Goal: Task Accomplishment & Management: Manage account settings

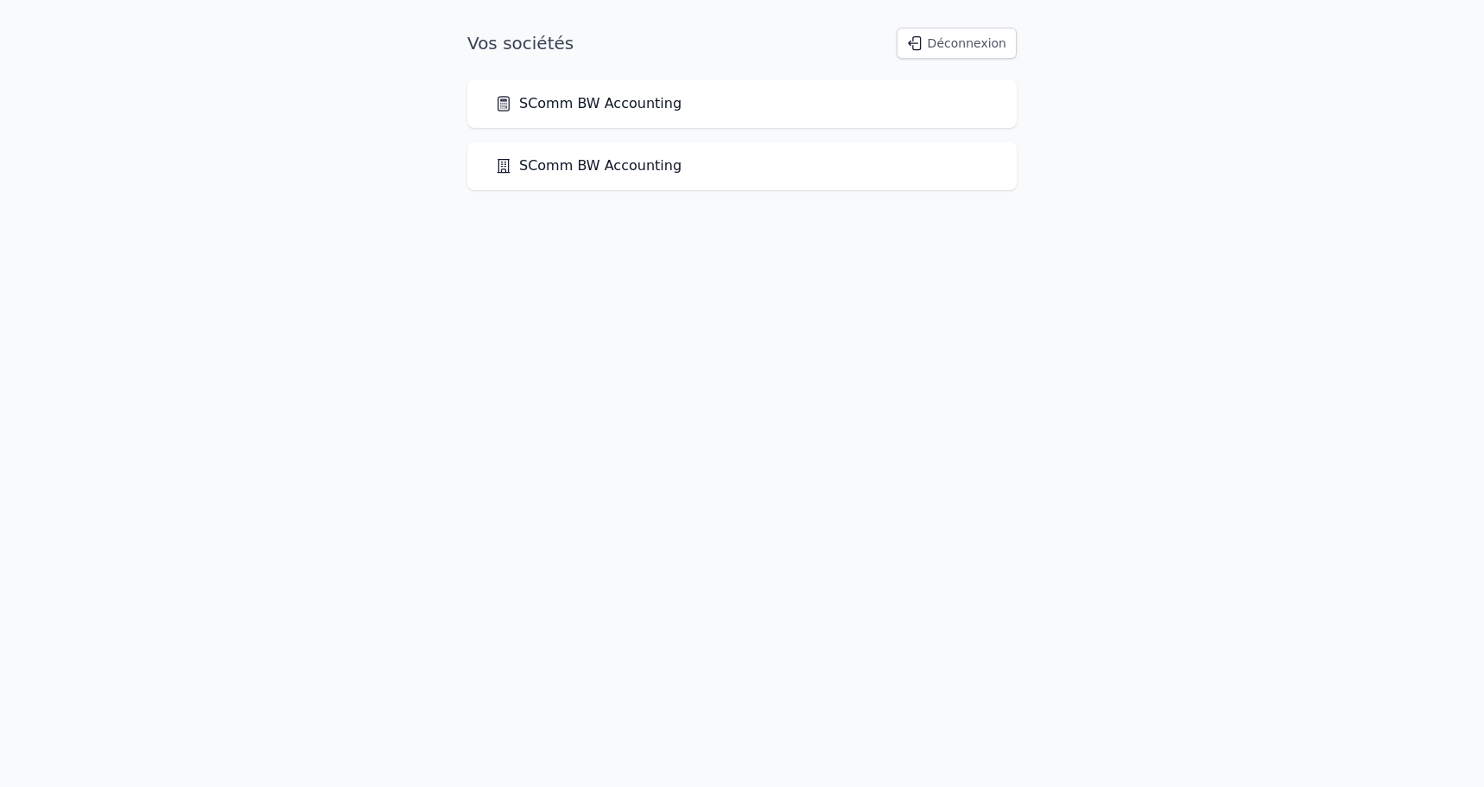
click at [579, 108] on link "SComm BW Accounting" at bounding box center [588, 103] width 187 height 21
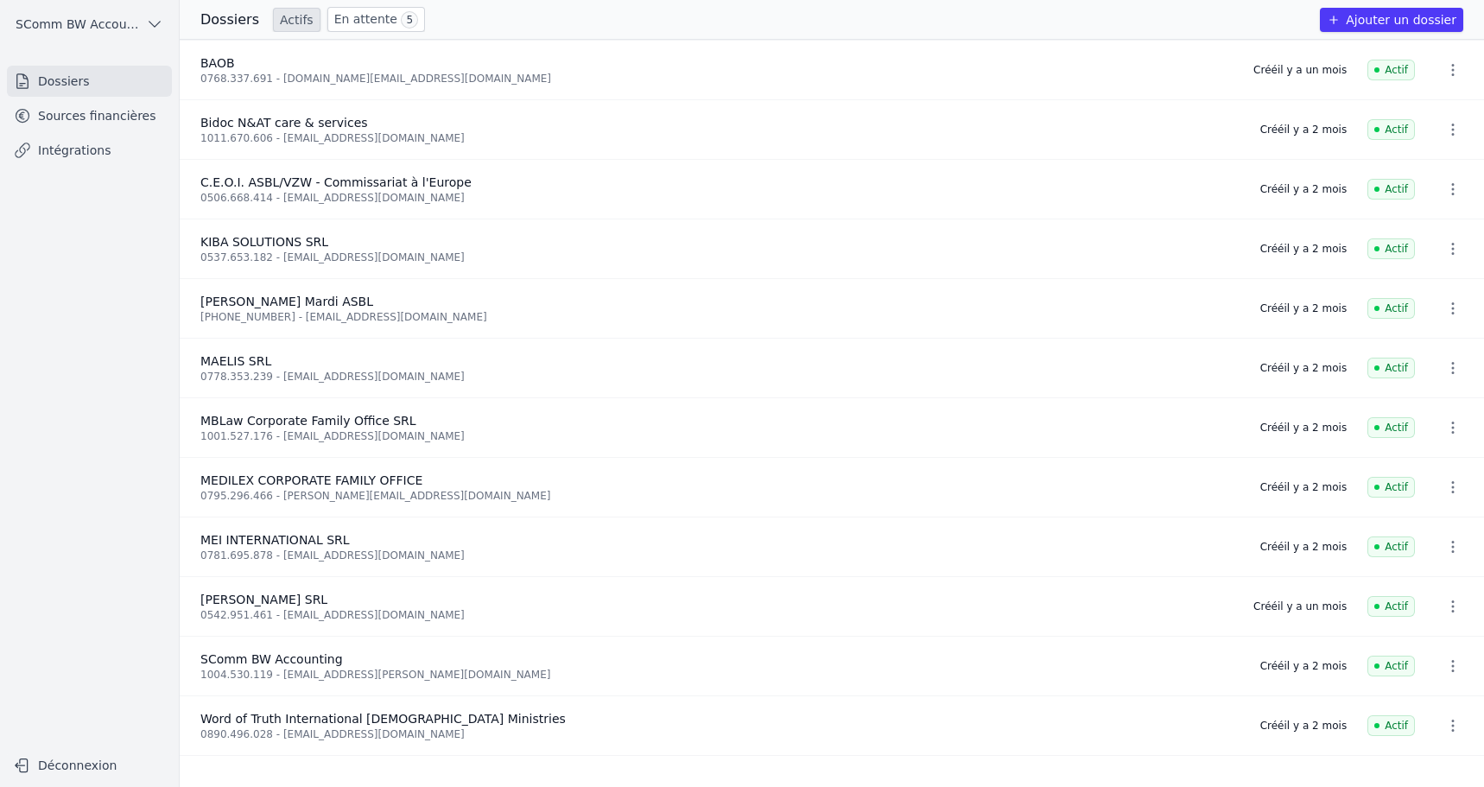
click at [376, 25] on link "En attente 5" at bounding box center [376, 19] width 98 height 25
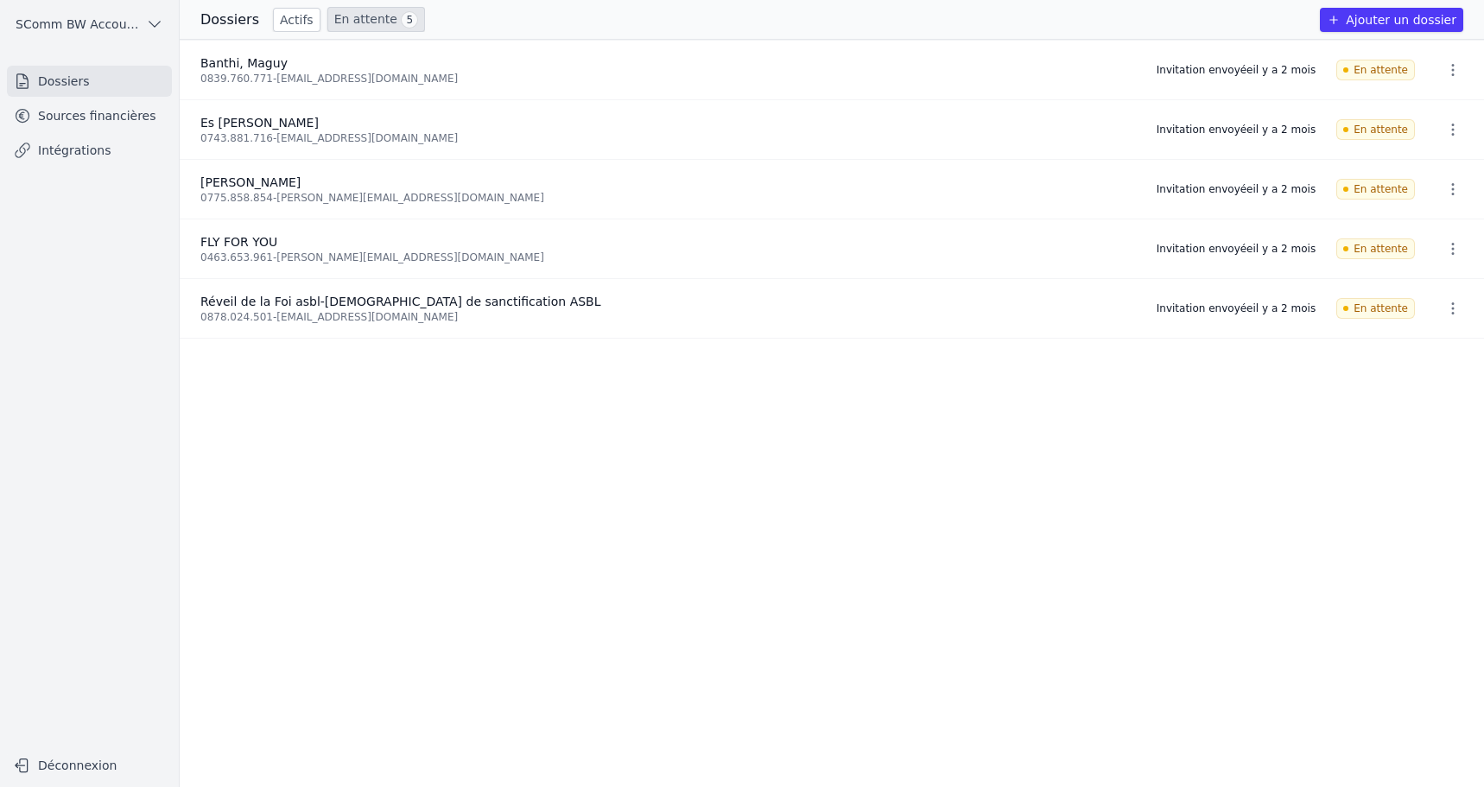
click at [104, 118] on link "Sources financières" at bounding box center [89, 115] width 165 height 31
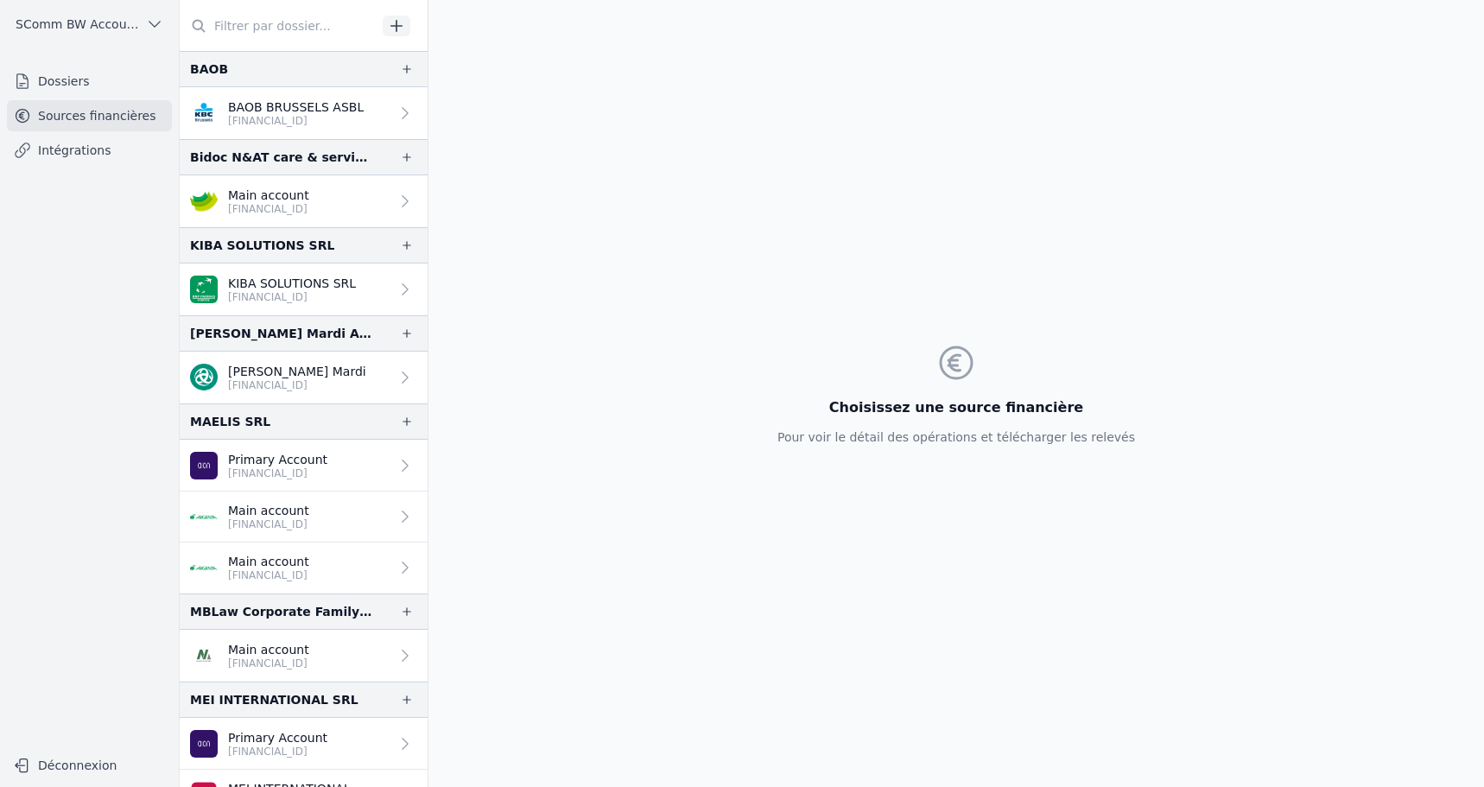
click at [58, 88] on link "Dossiers" at bounding box center [89, 81] width 165 height 31
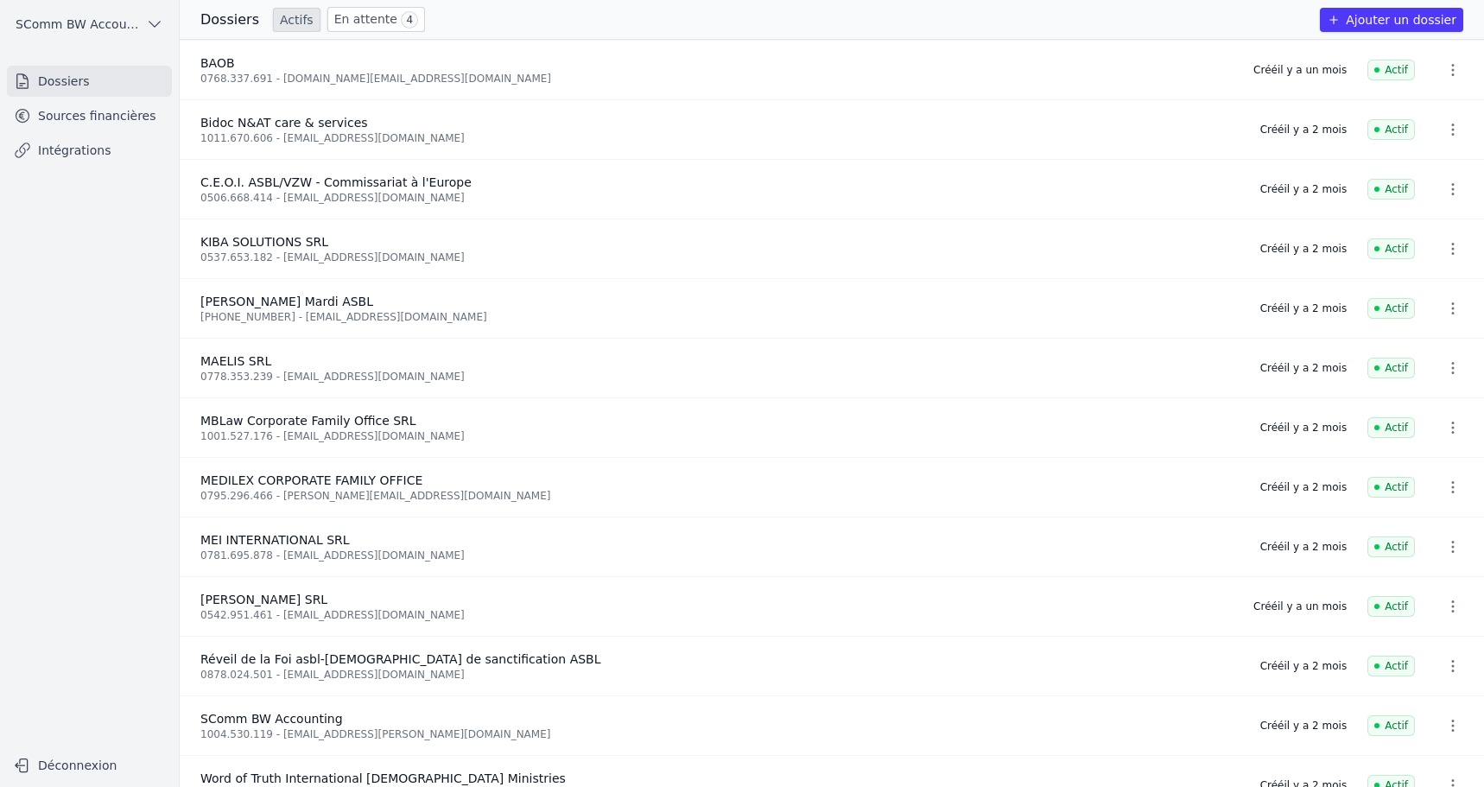
click at [372, 21] on link "En attente 4" at bounding box center [376, 19] width 98 height 25
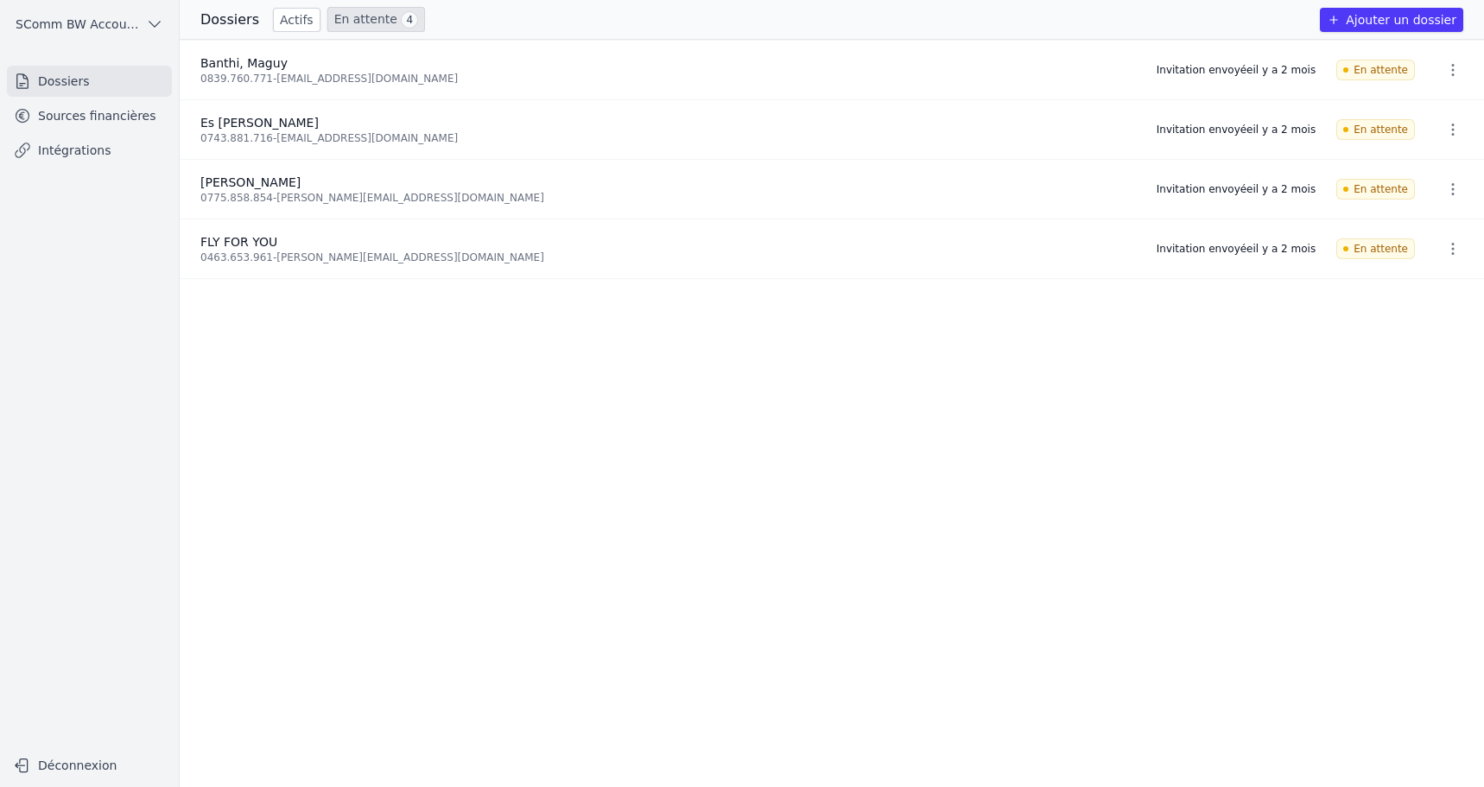
click at [295, 25] on link "Actifs" at bounding box center [297, 20] width 48 height 24
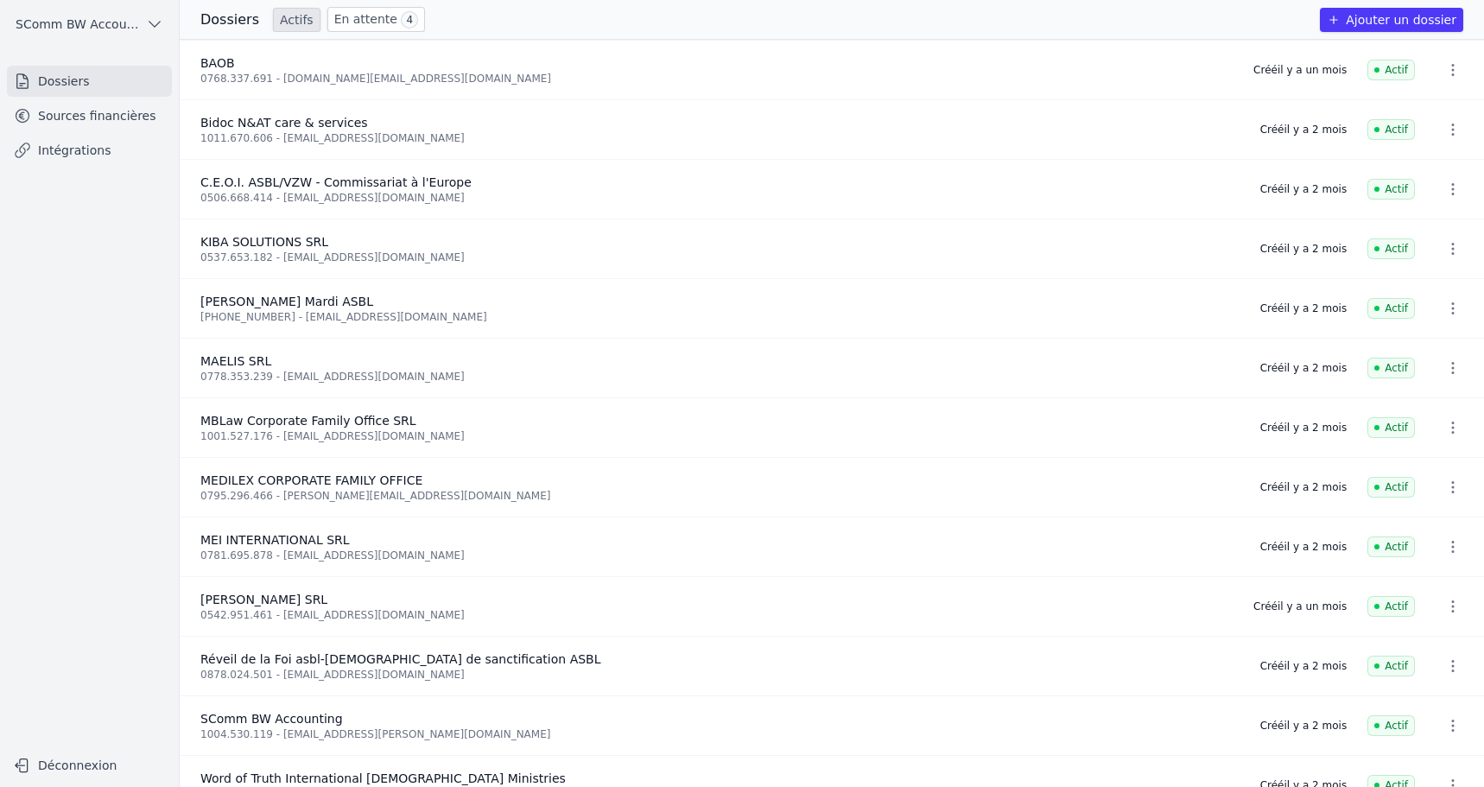
click at [75, 106] on link "Sources financières" at bounding box center [89, 115] width 165 height 31
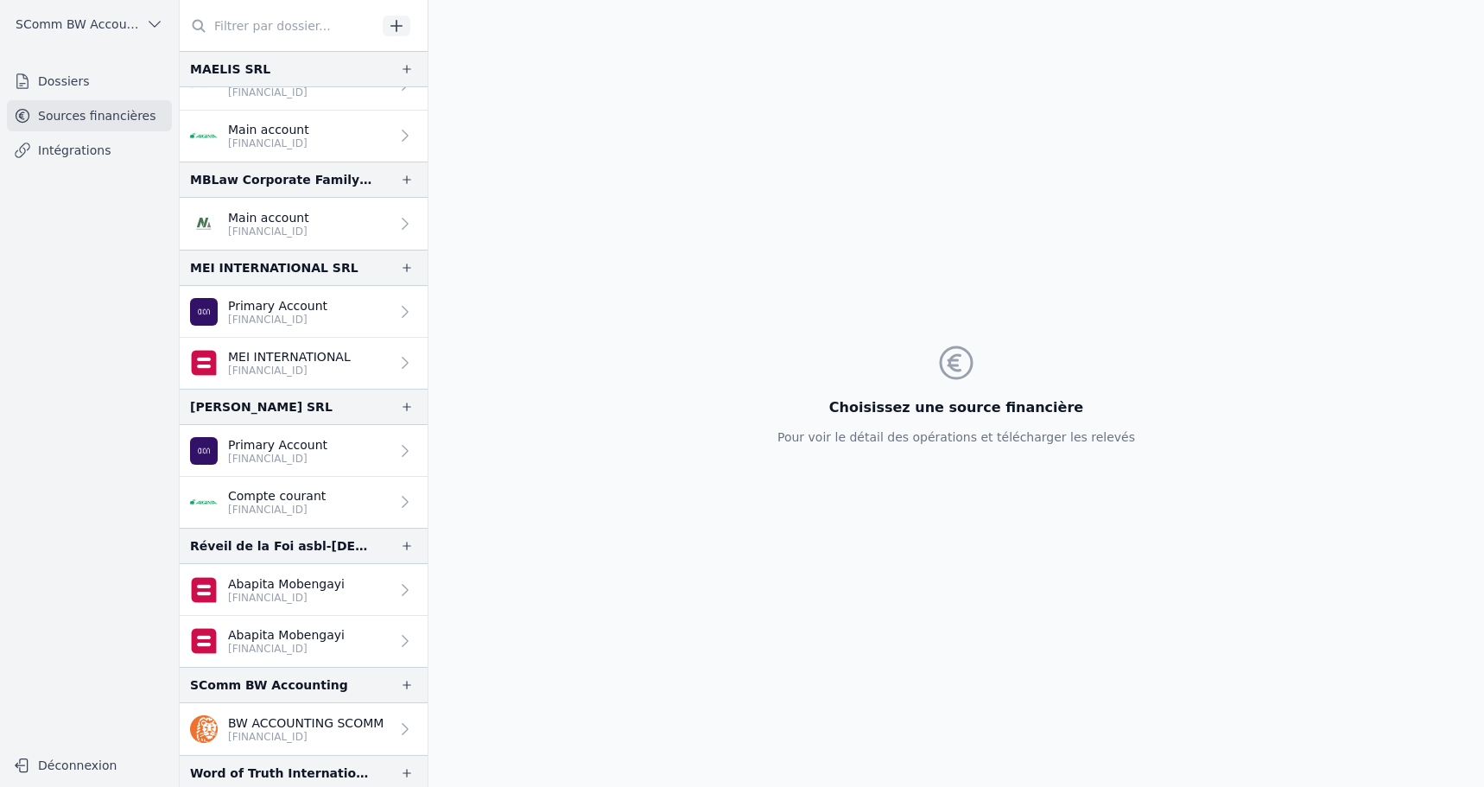
scroll to position [590, 0]
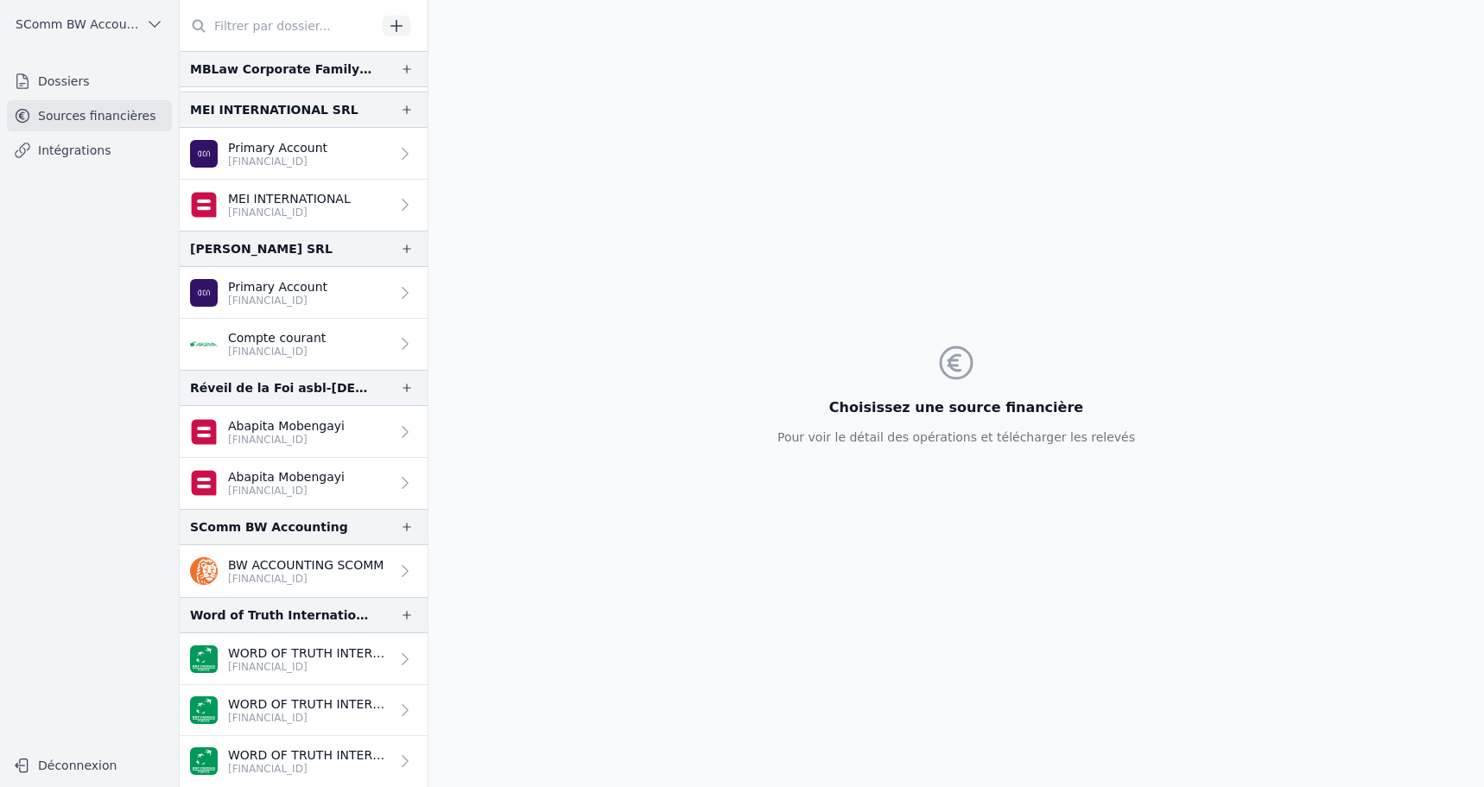
click at [329, 433] on p "[FINANCIAL_ID]" at bounding box center [286, 440] width 117 height 14
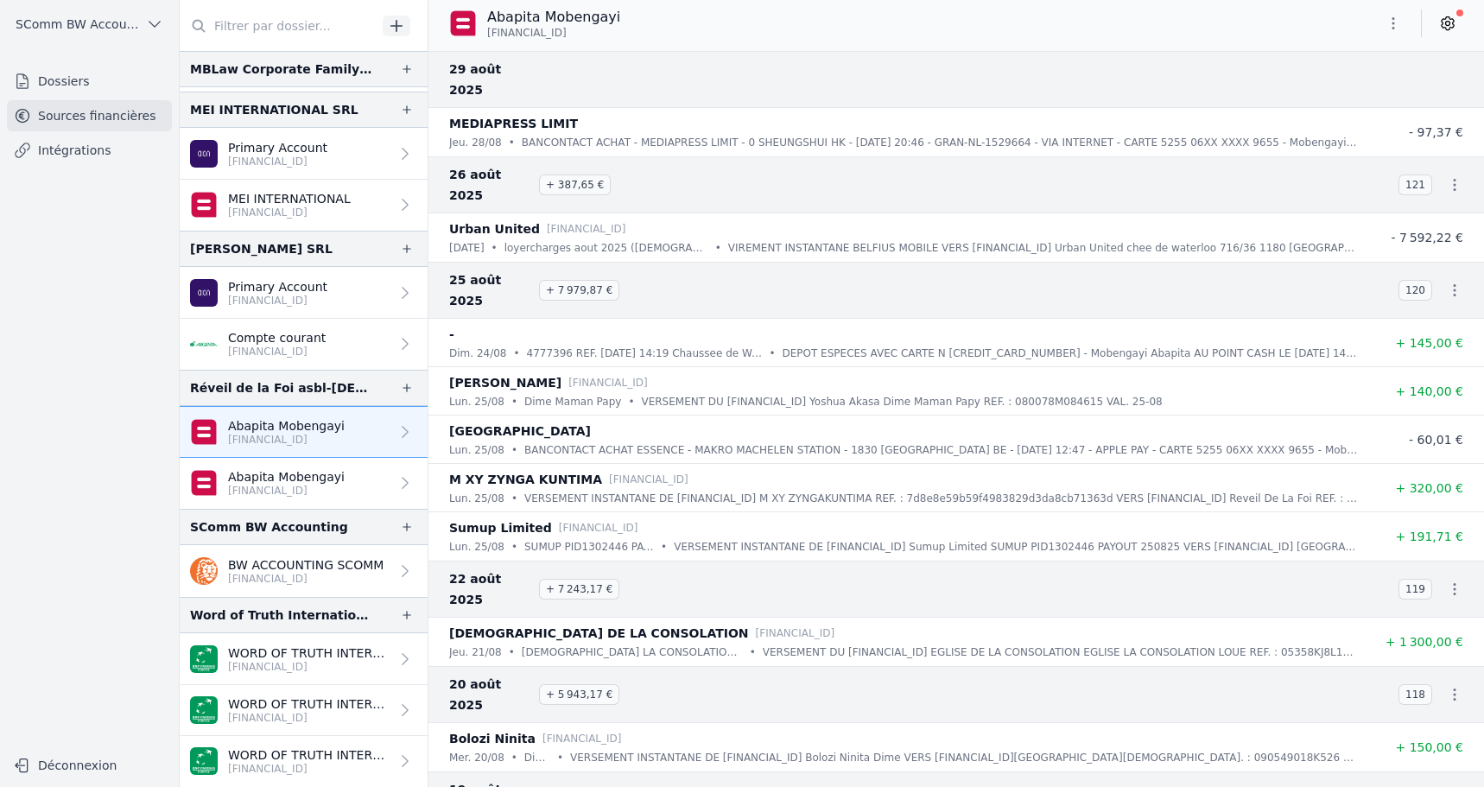
click at [324, 490] on p "[FINANCIAL_ID]" at bounding box center [286, 491] width 117 height 14
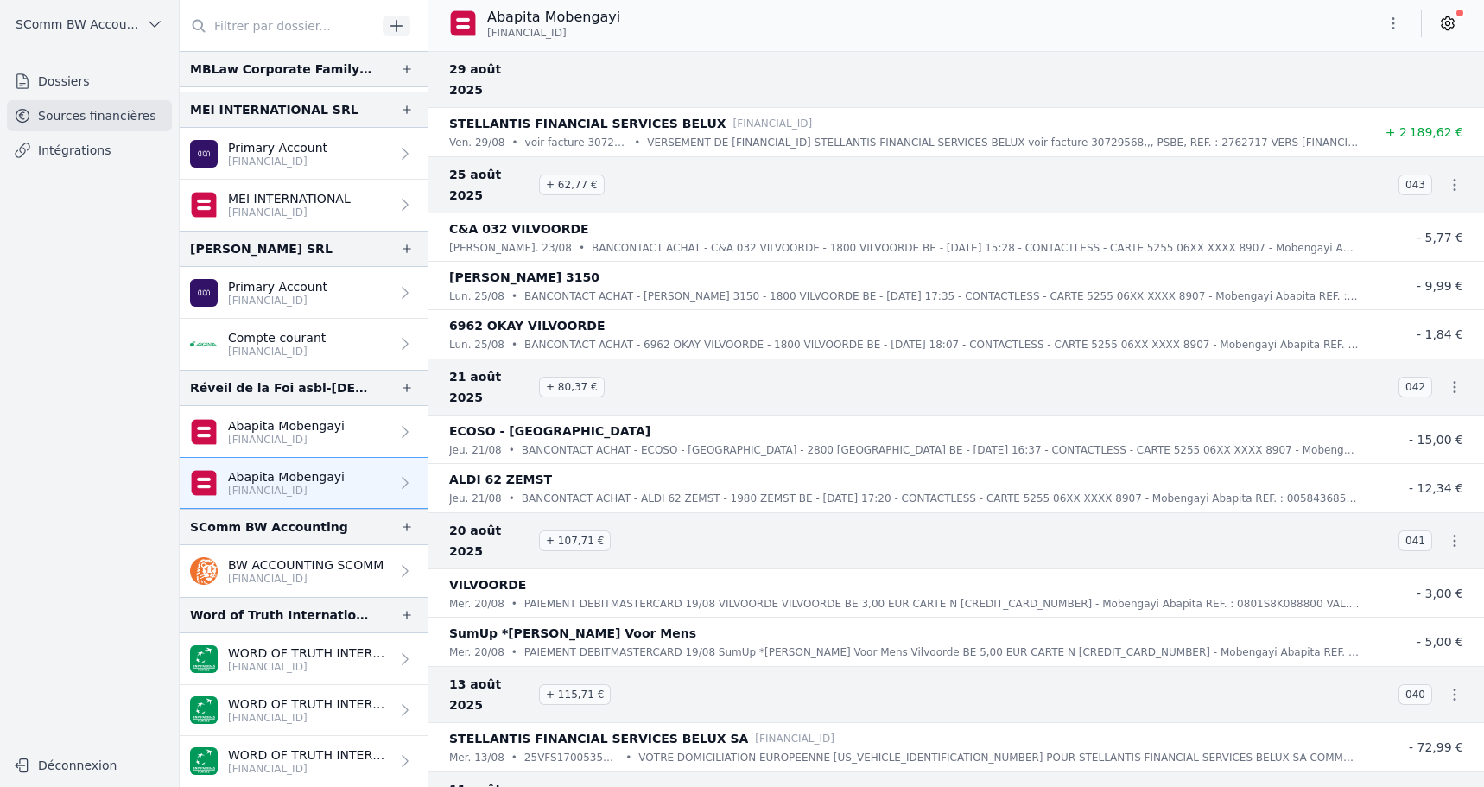
click at [332, 439] on p "[FINANCIAL_ID]" at bounding box center [286, 440] width 117 height 14
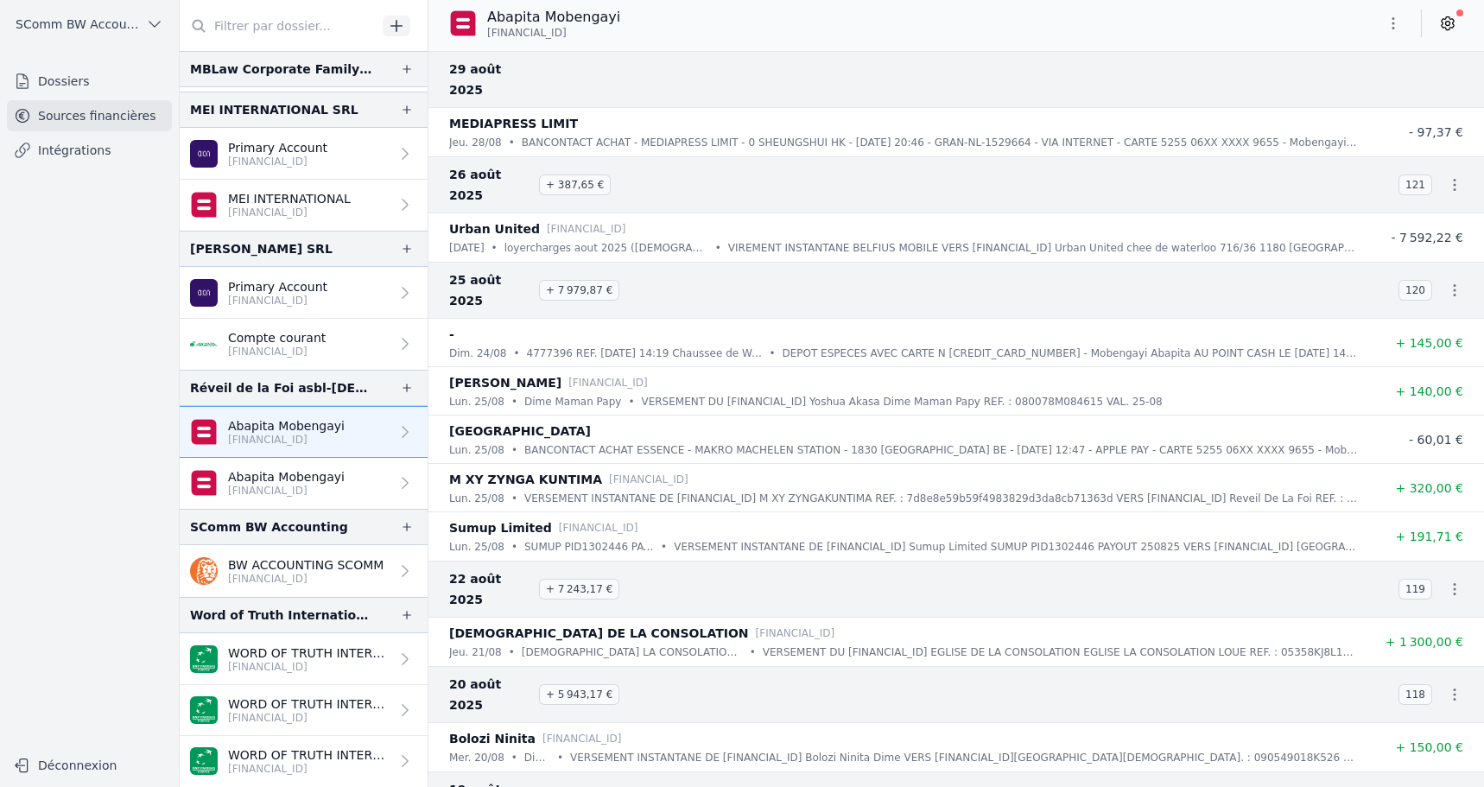
click at [1444, 28] on icon at bounding box center [1448, 23] width 12 height 13
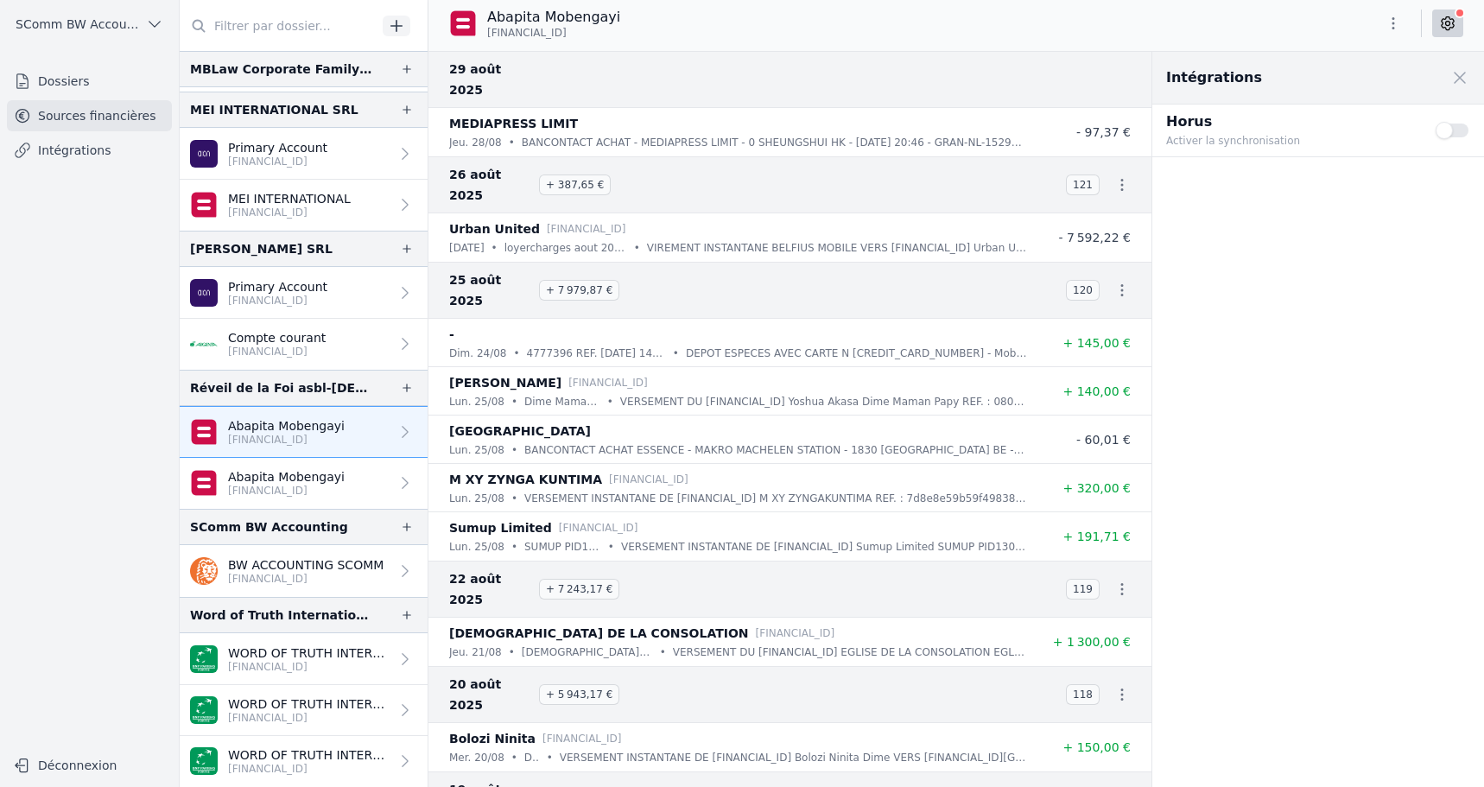
click at [1444, 134] on button "Use setting" at bounding box center [1453, 130] width 35 height 17
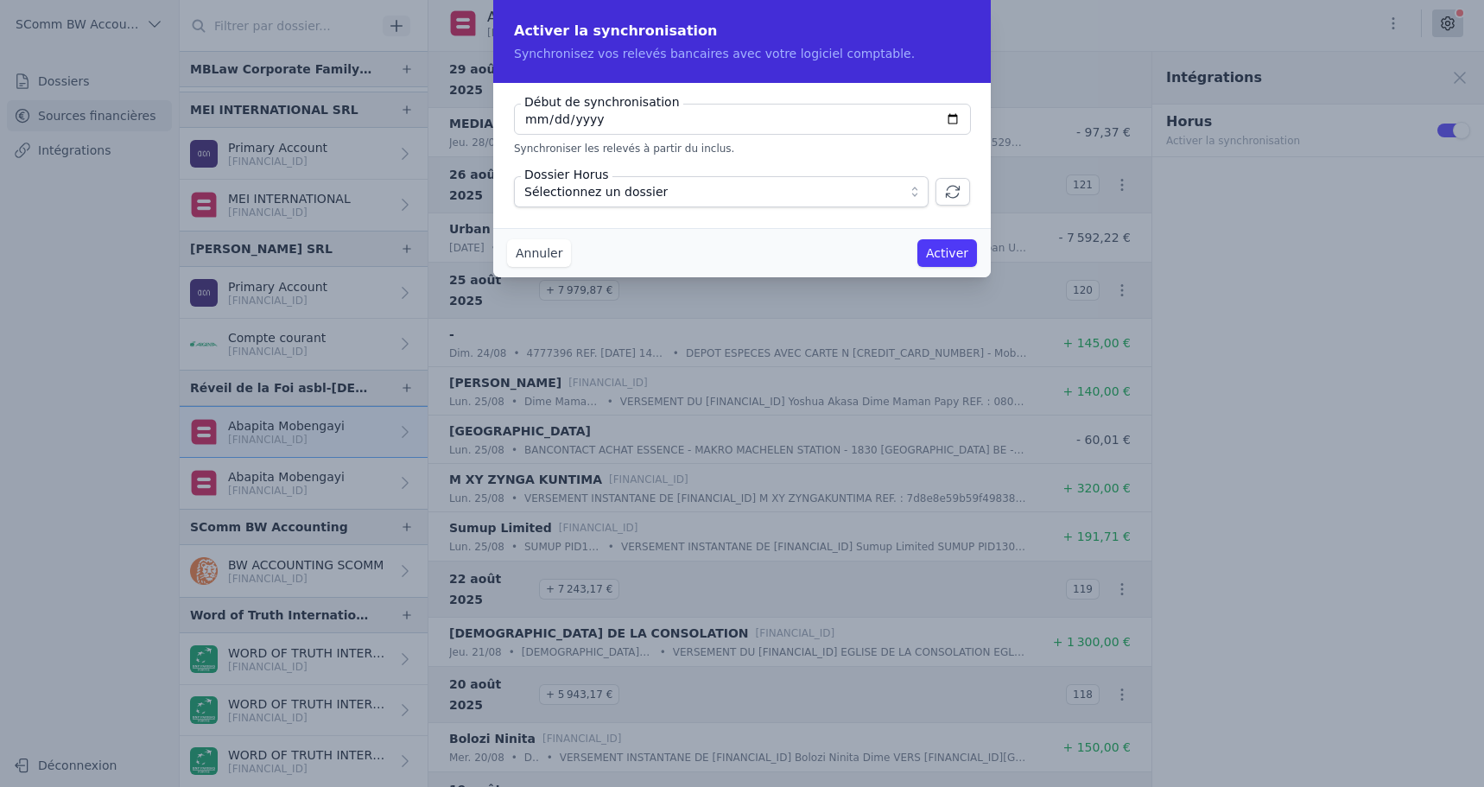
type input "[DATE]"
click at [592, 193] on span "Sélectionnez un dossier" at bounding box center [595, 191] width 143 height 21
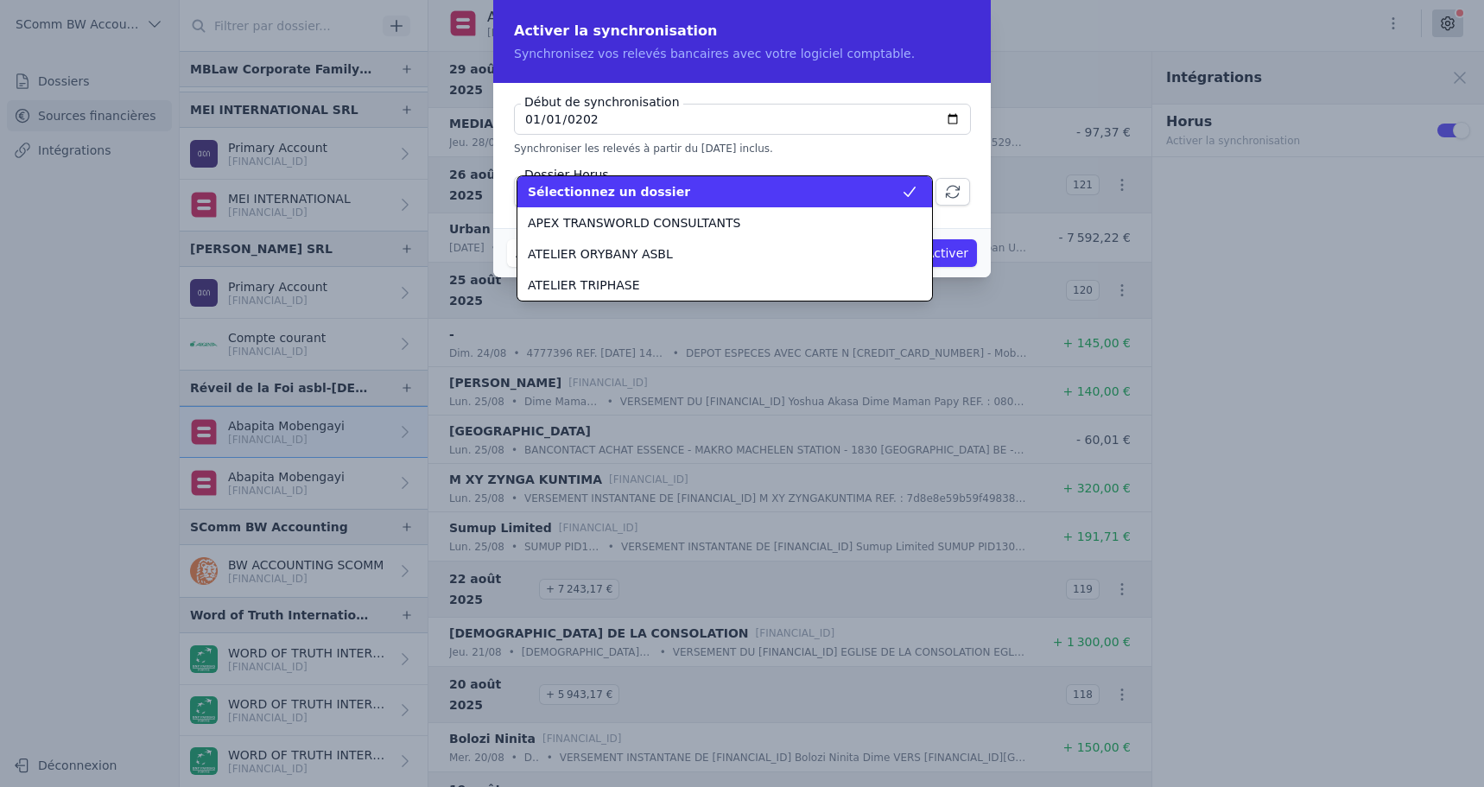
scroll to position [1026, 0]
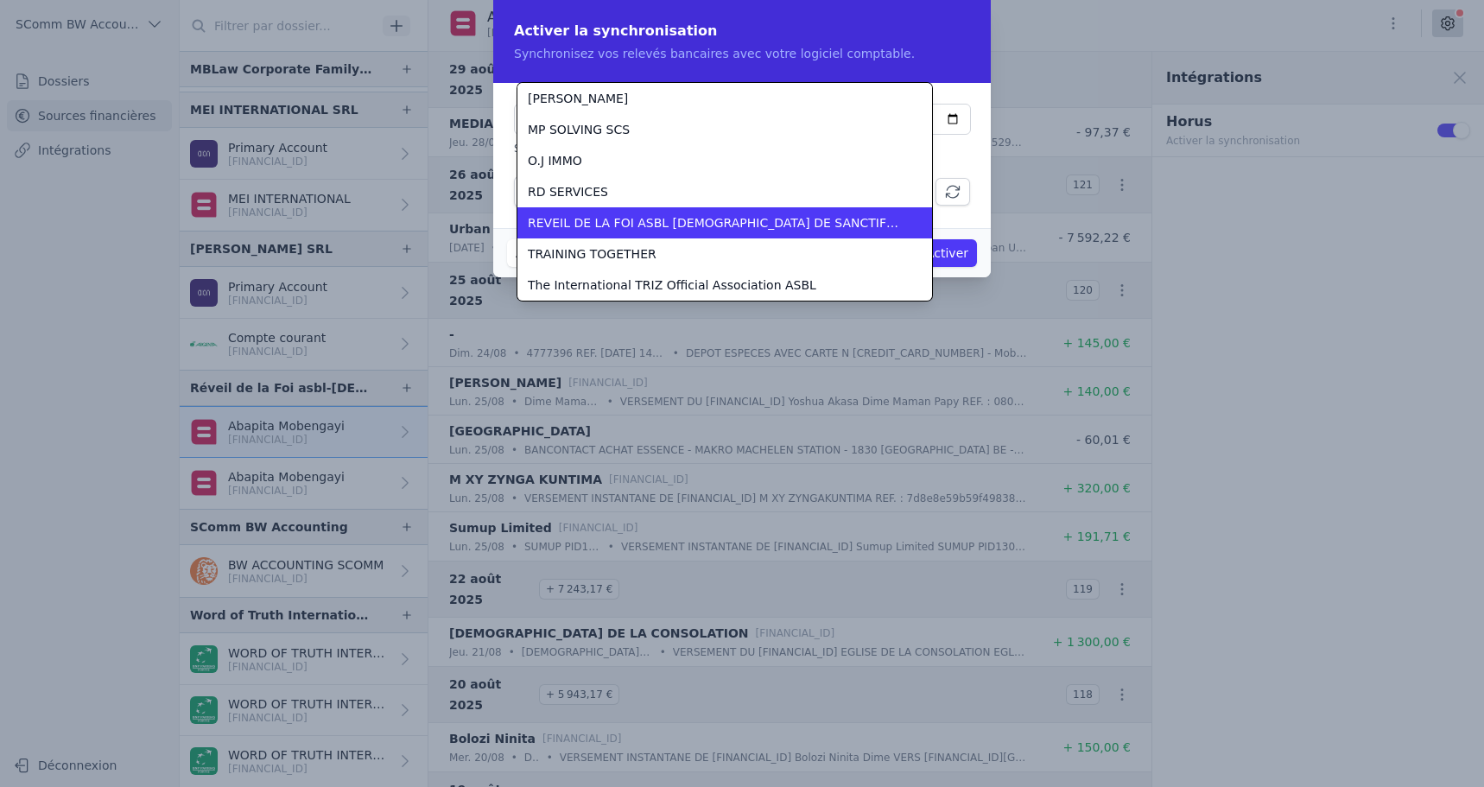
click at [587, 226] on span "REVEIL DE LA FOI ASBL [DEMOGRAPHIC_DATA] DE SANCTIFICATION" at bounding box center [714, 222] width 373 height 17
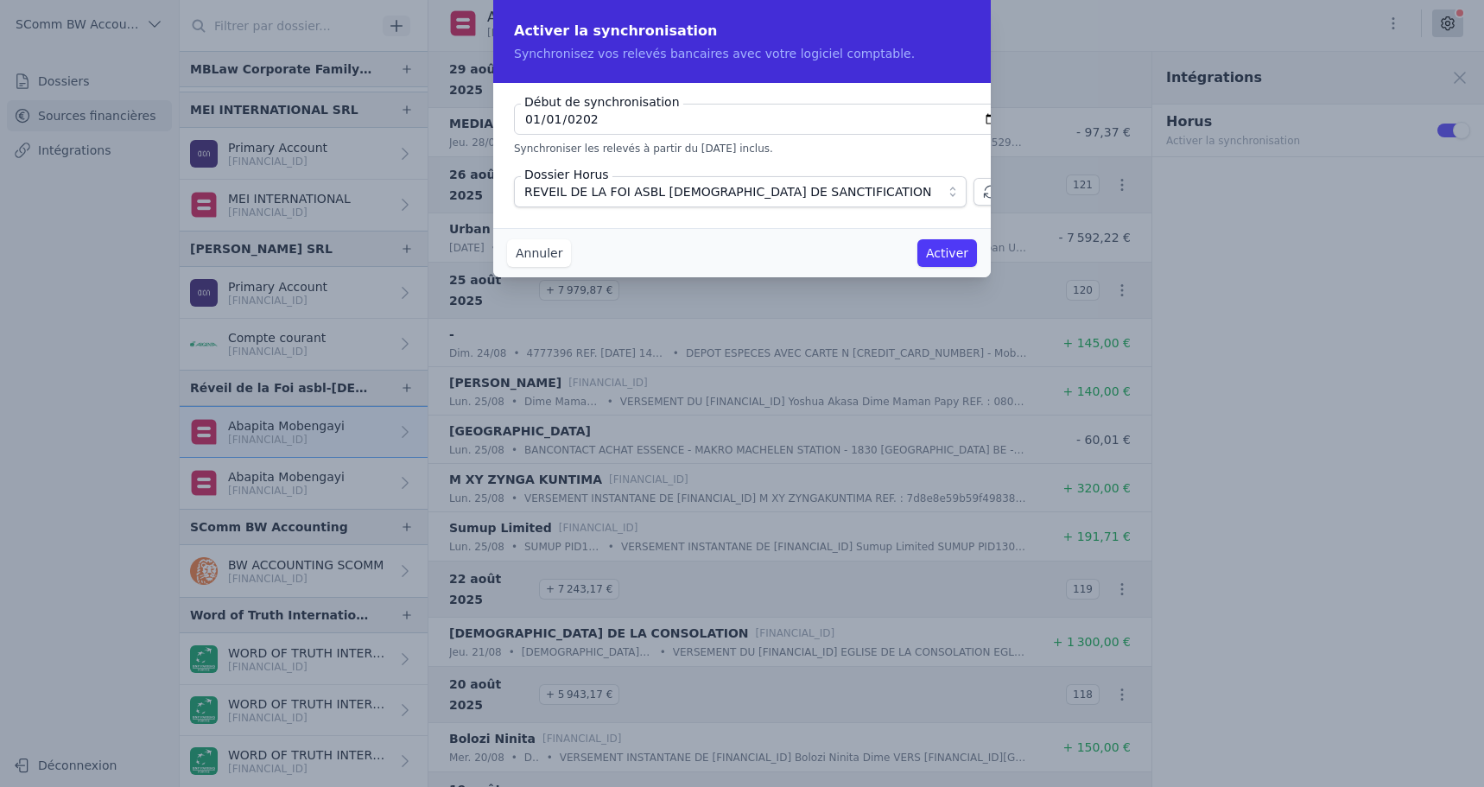
click at [940, 248] on button "Activer" at bounding box center [948, 253] width 60 height 28
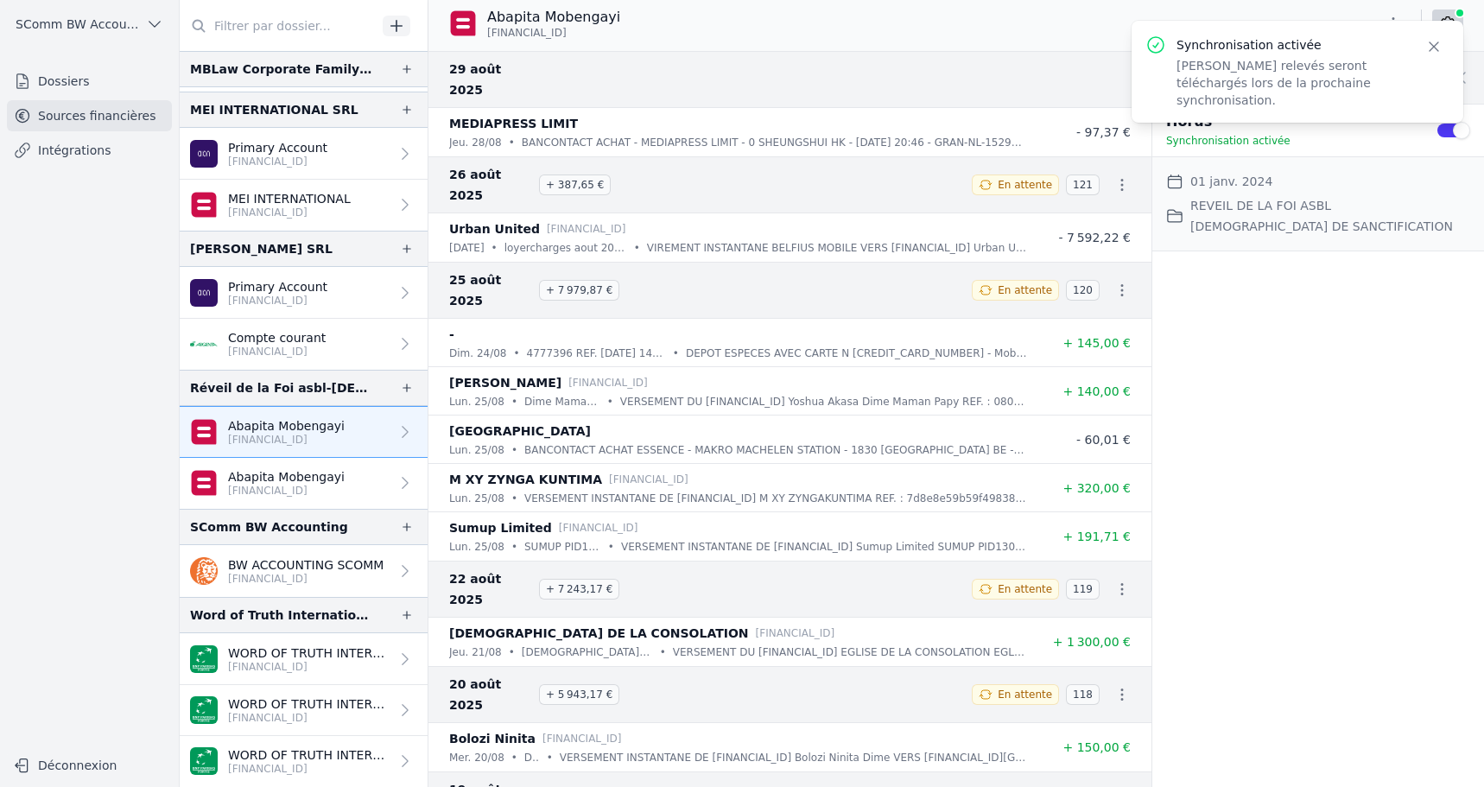
click at [271, 474] on p "Abapita Mobengayi" at bounding box center [286, 476] width 117 height 17
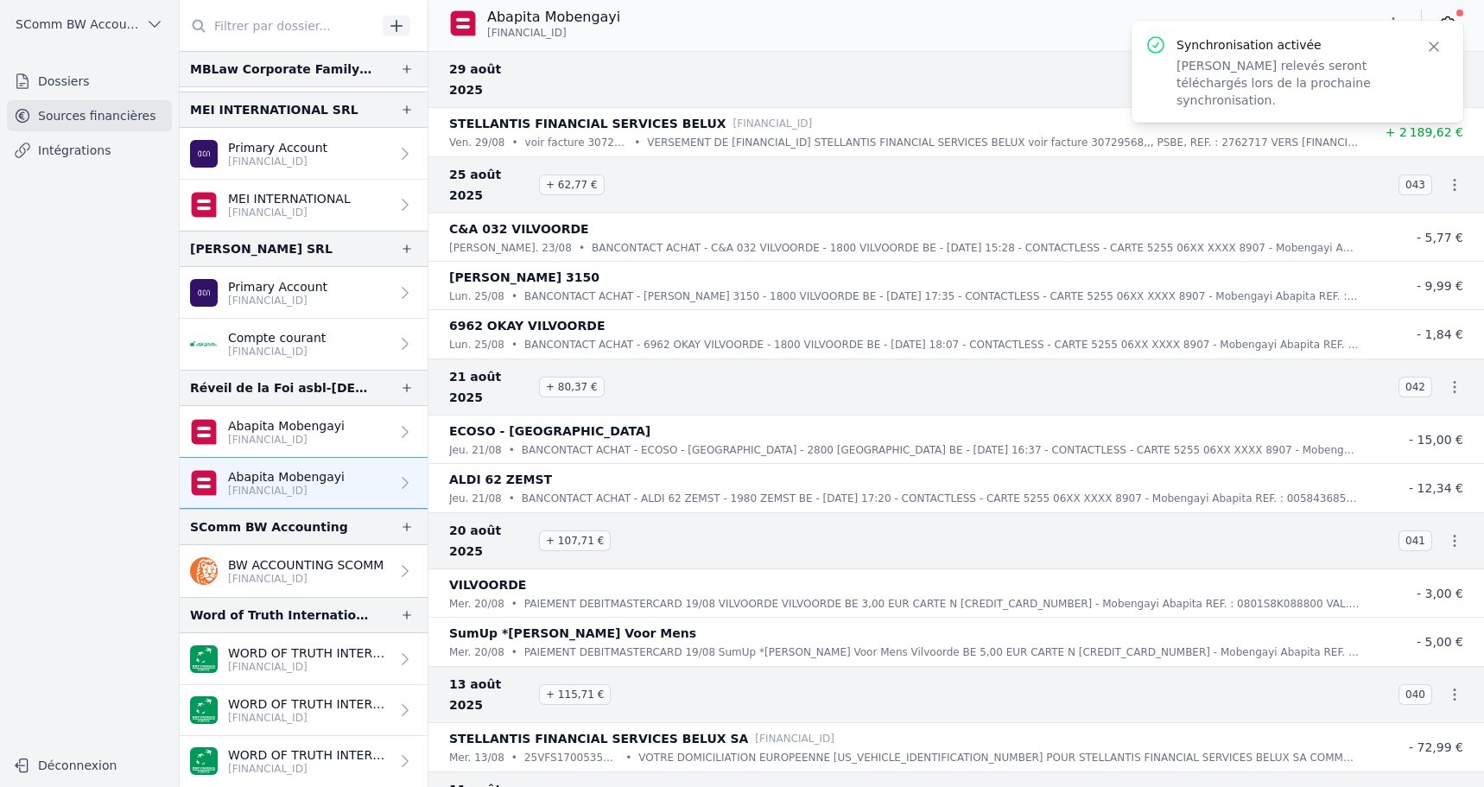
click at [1433, 47] on icon "button" at bounding box center [1434, 46] width 17 height 17
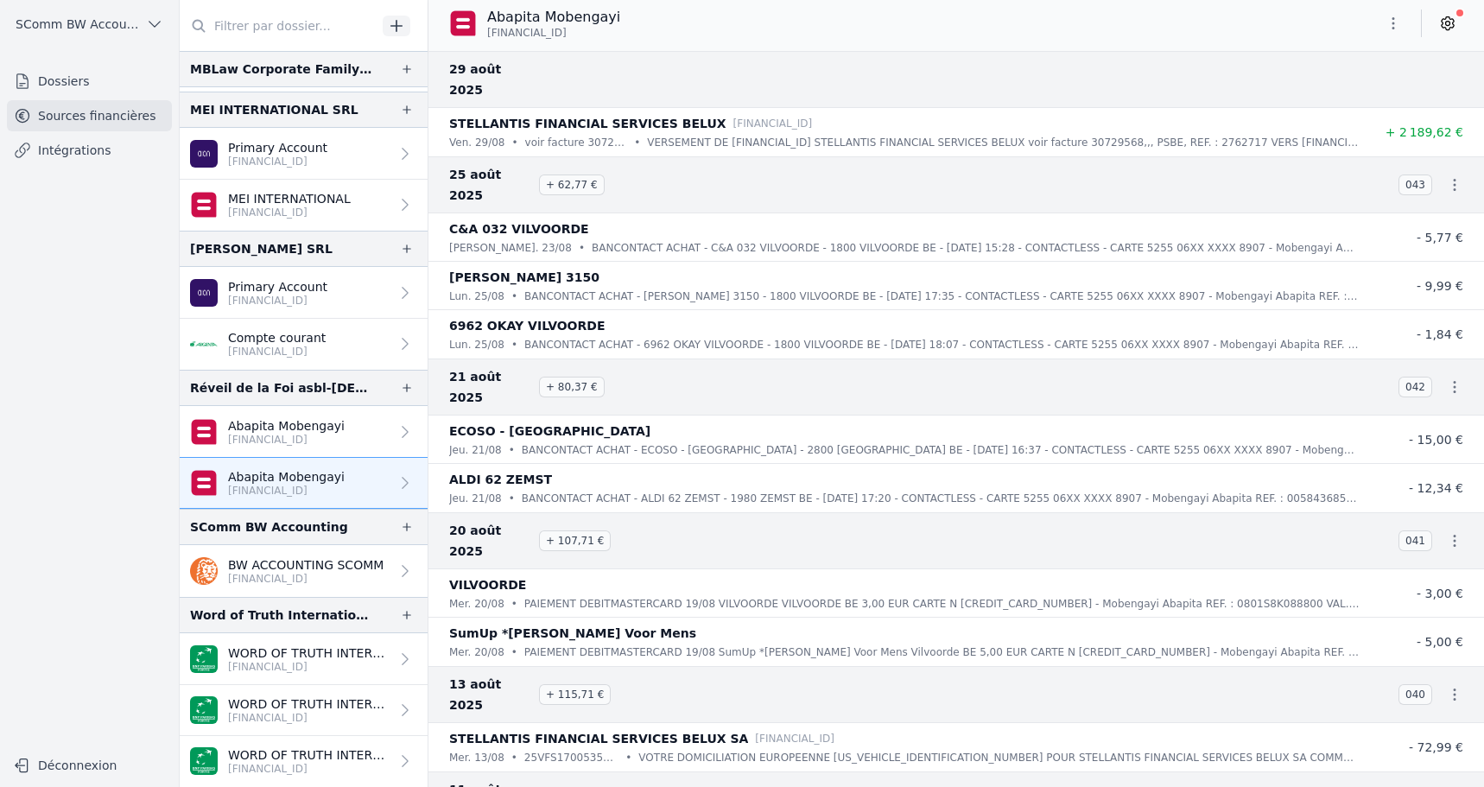
click at [1446, 25] on icon at bounding box center [1448, 24] width 4 height 4
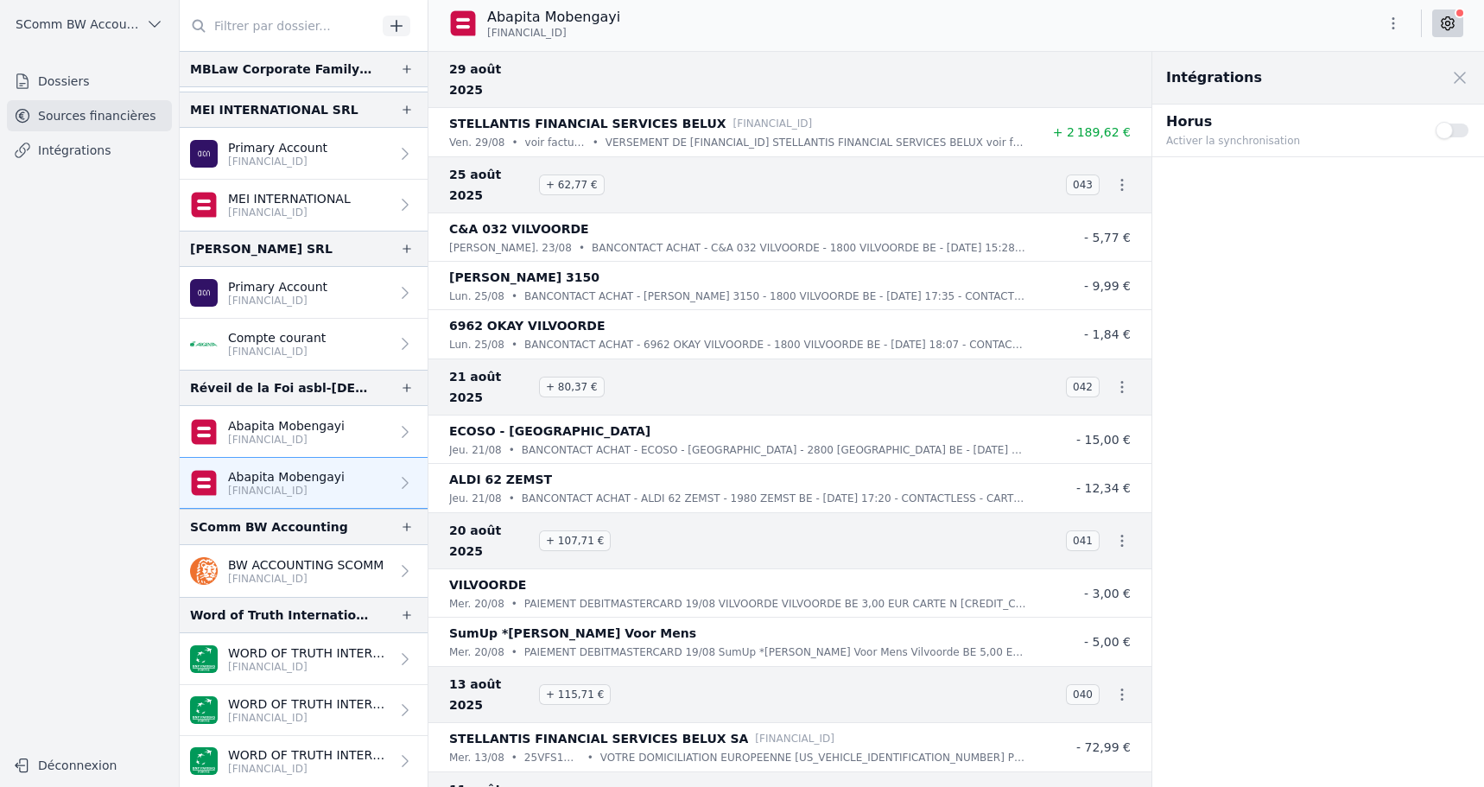
click at [1451, 117] on div "Use setting" at bounding box center [1453, 130] width 35 height 38
click at [1446, 130] on button "Use setting" at bounding box center [1453, 130] width 35 height 17
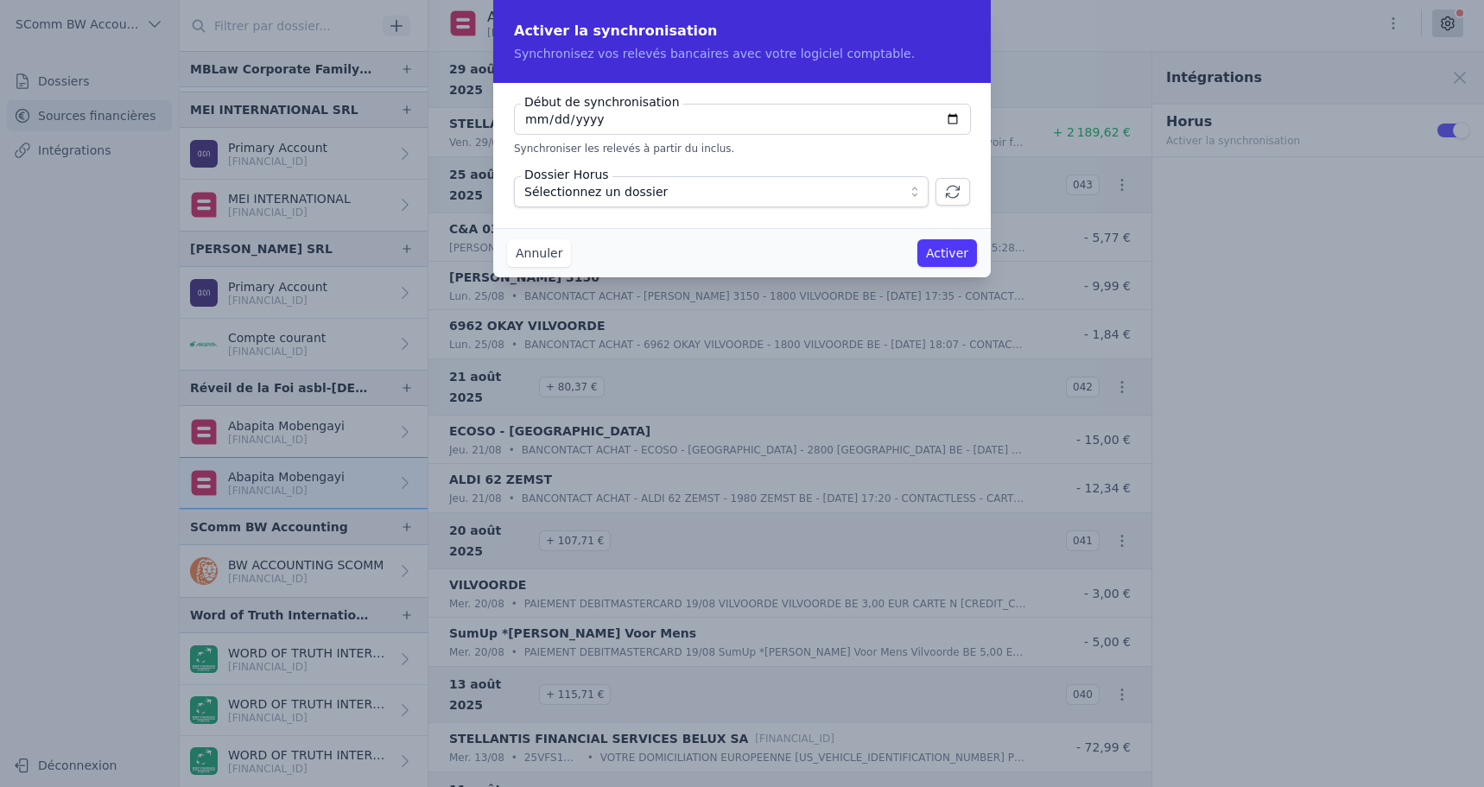
type input "[DATE]"
click at [600, 185] on span "Sélectionnez un dossier" at bounding box center [595, 191] width 143 height 21
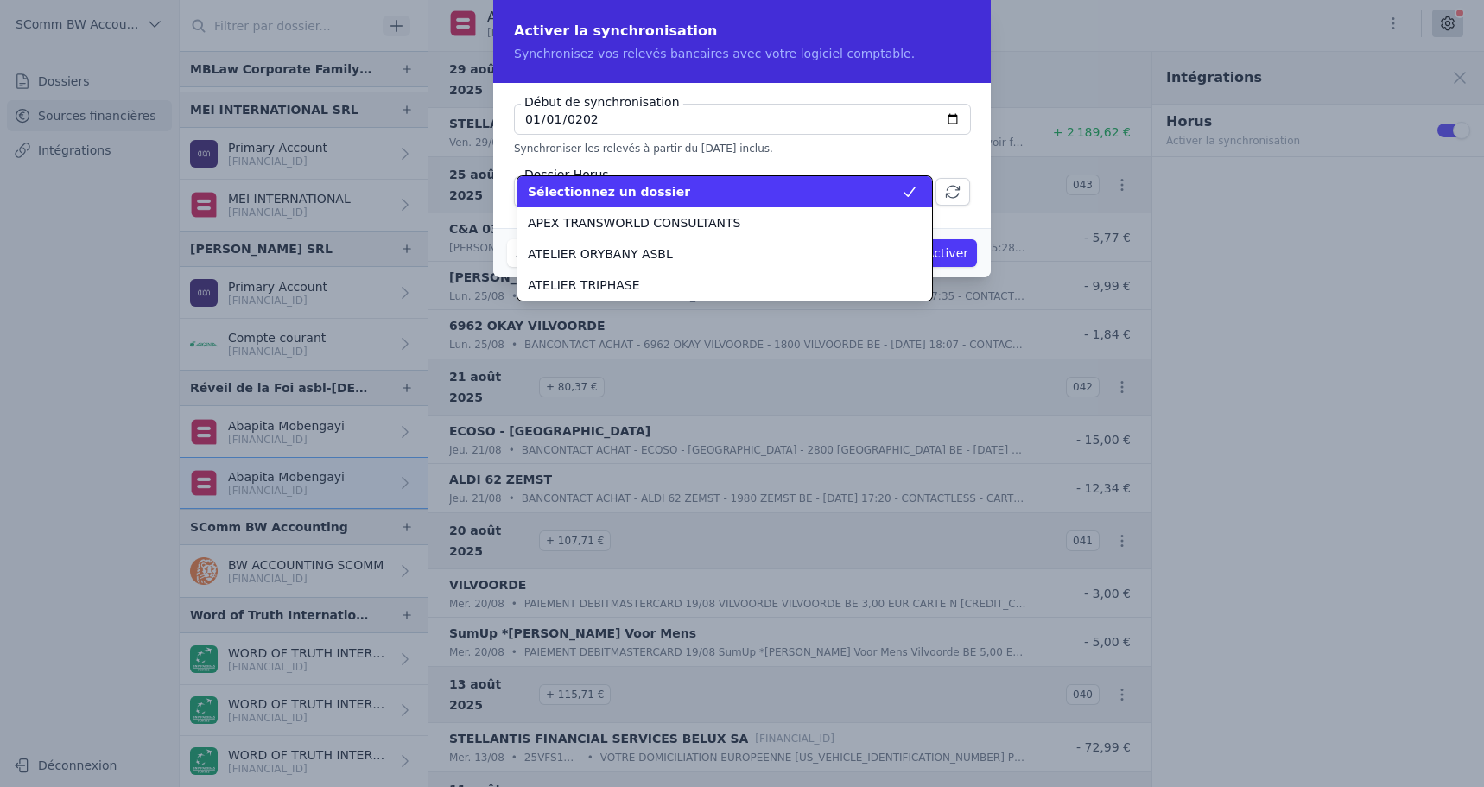
scroll to position [1026, 0]
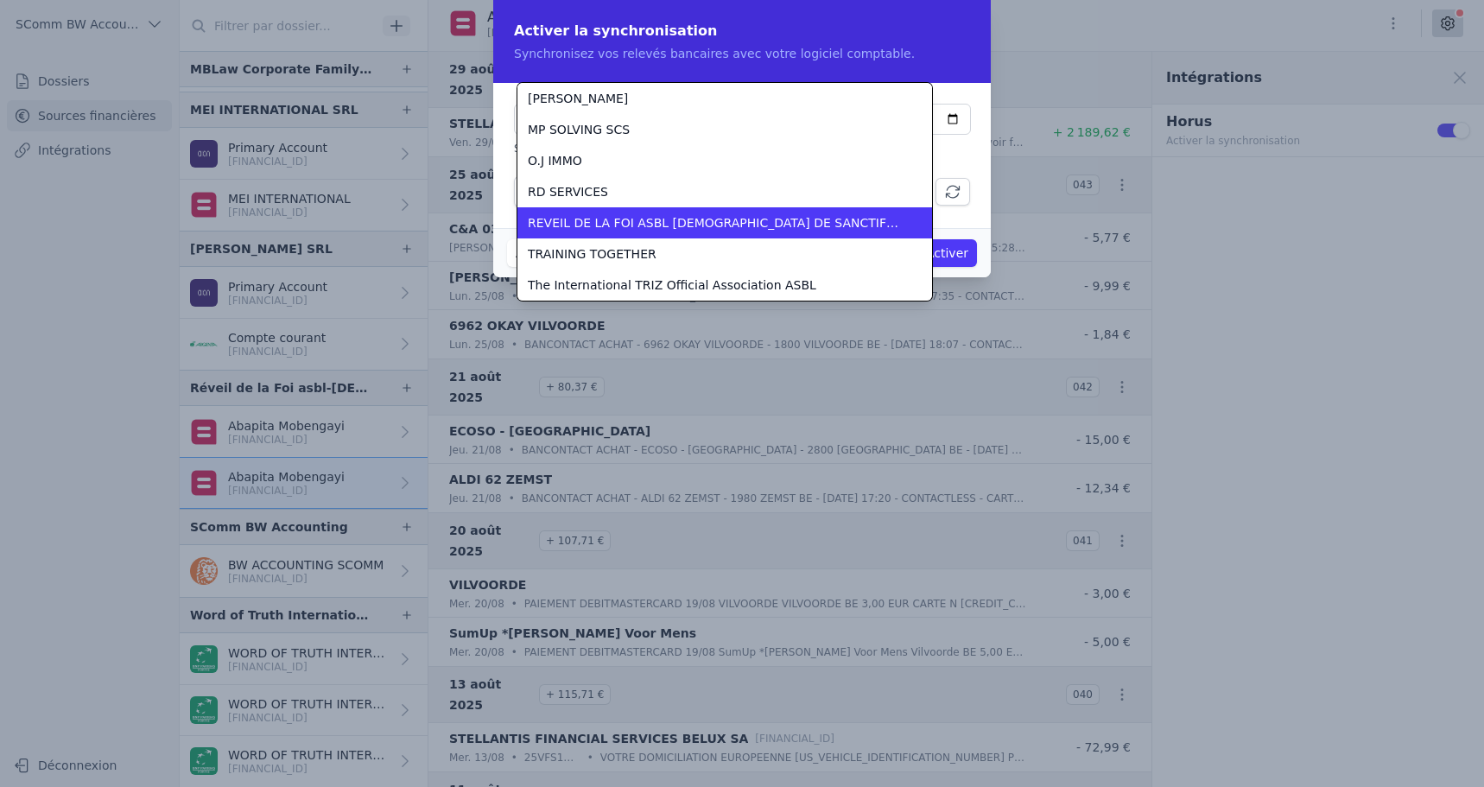
click at [593, 223] on span "REVEIL DE LA FOI ASBL [DEMOGRAPHIC_DATA] DE SANCTIFICATION" at bounding box center [714, 222] width 373 height 17
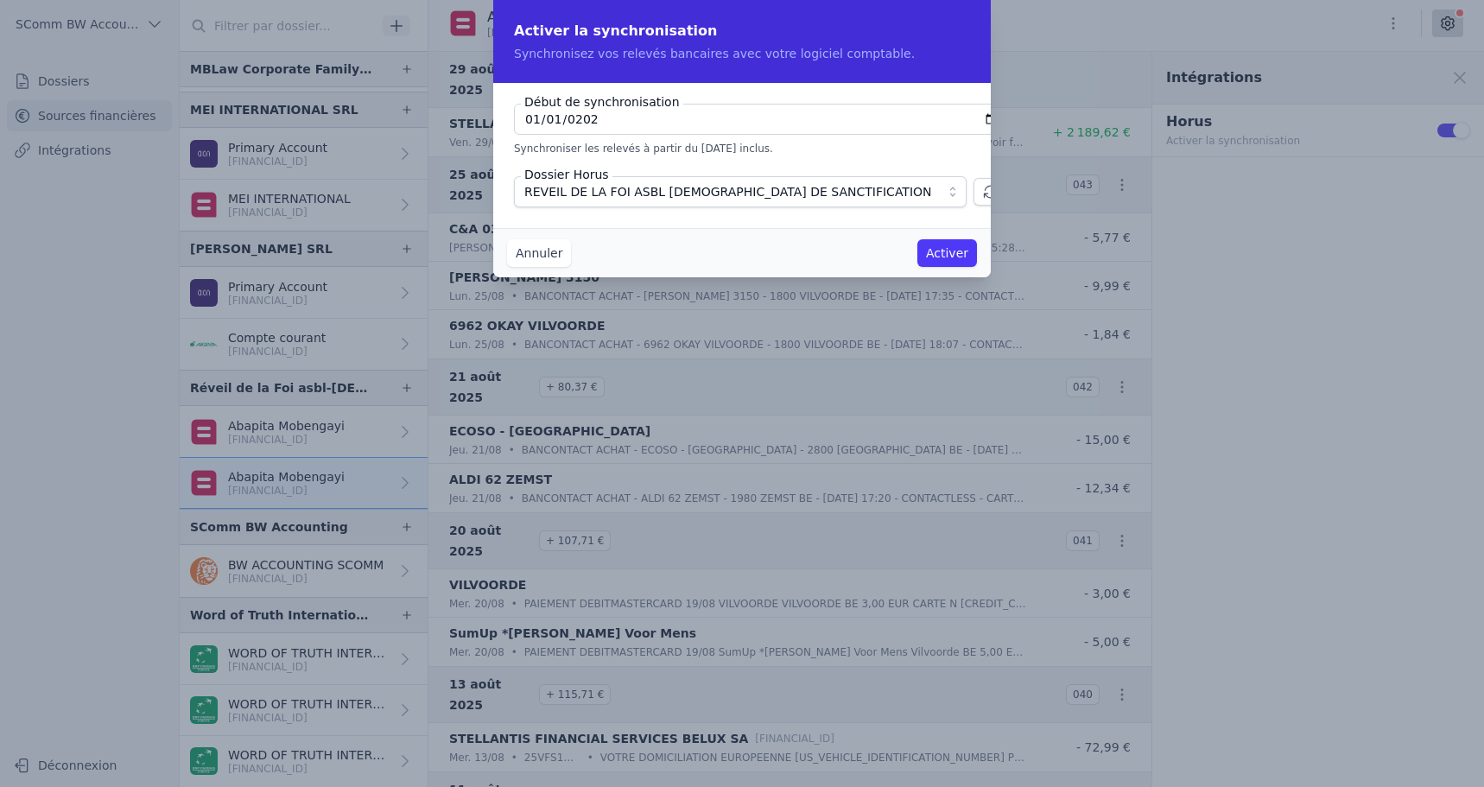
click at [957, 249] on button "Activer" at bounding box center [948, 253] width 60 height 28
